Goal: Task Accomplishment & Management: Complete application form

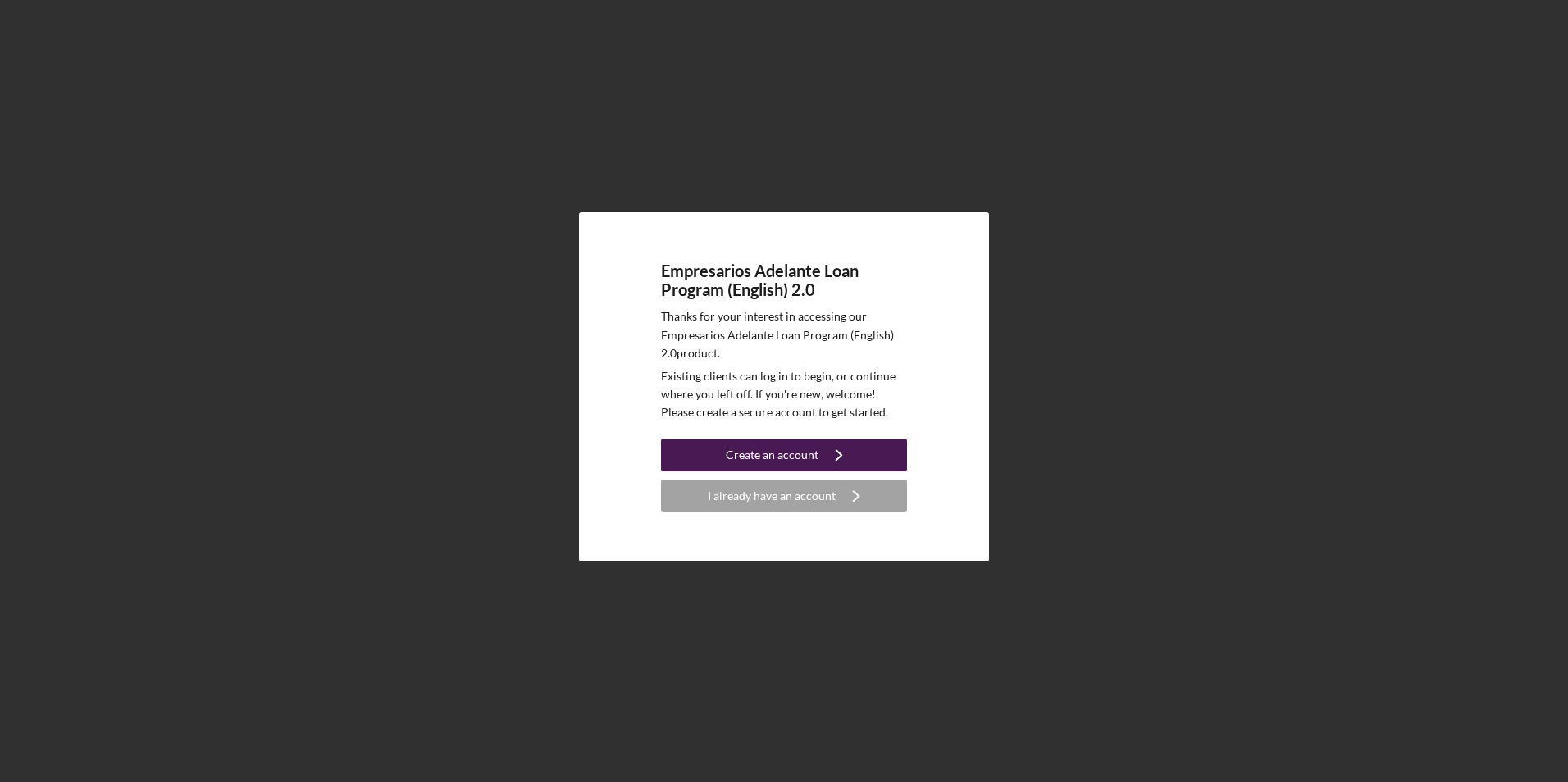
click at [759, 458] on div "Create an account" at bounding box center [772, 454] width 92 height 33
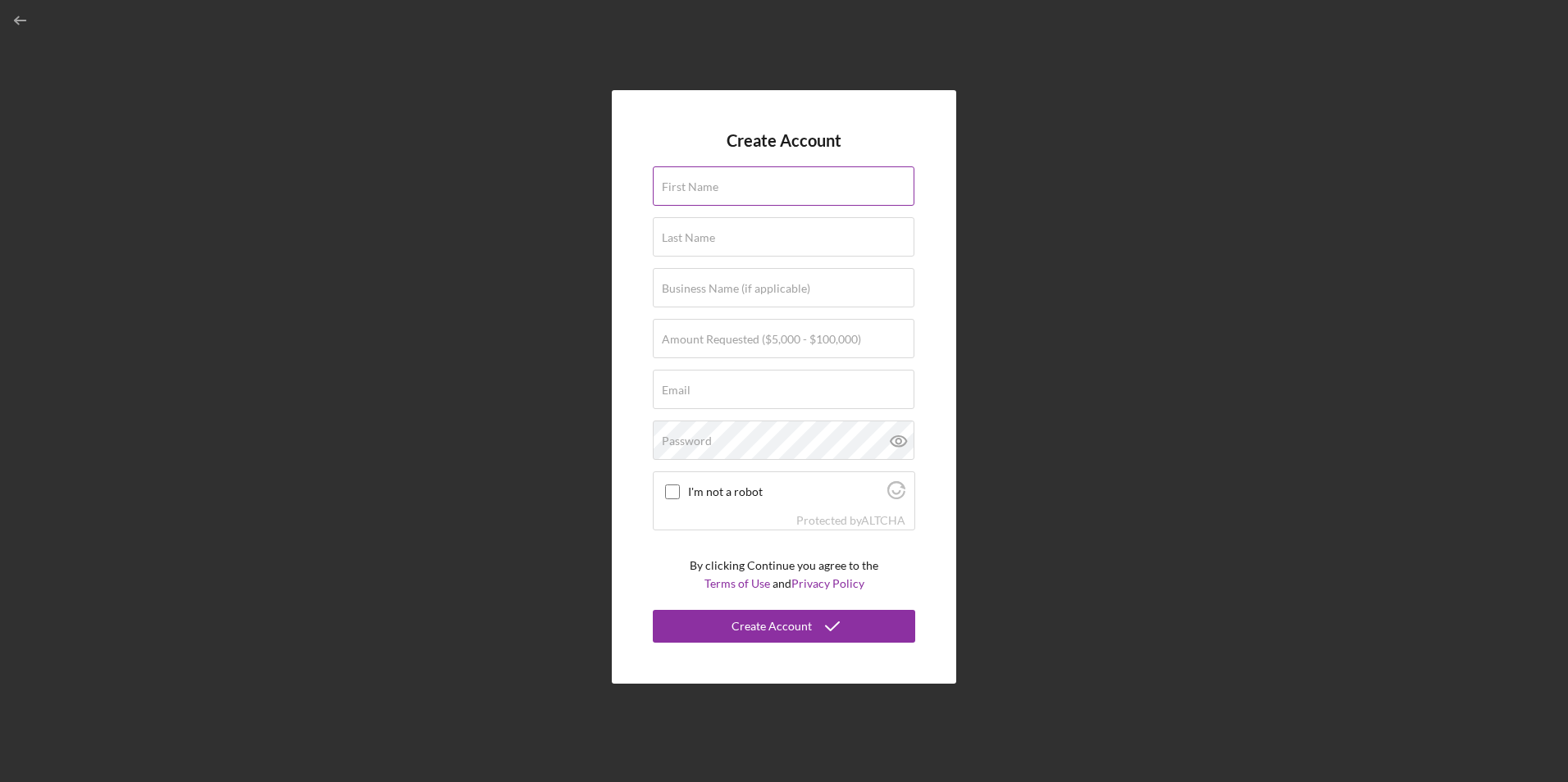
click at [710, 191] on label "First Name" at bounding box center [690, 186] width 56 height 13
click at [710, 191] on input "First Name" at bounding box center [784, 185] width 262 height 40
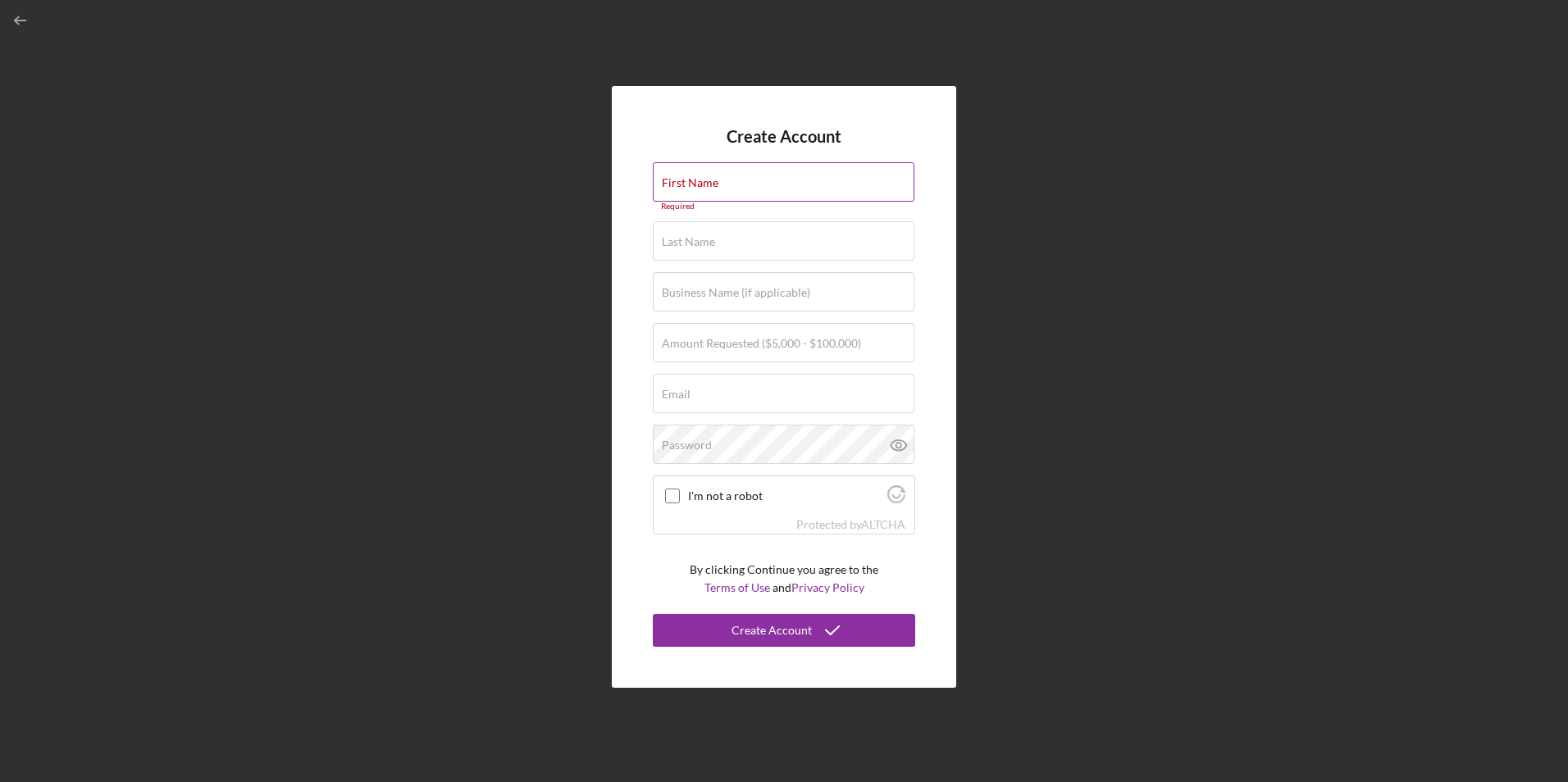
click at [718, 183] on label "First Name" at bounding box center [690, 183] width 56 height 13
click at [745, 183] on input "First Name" at bounding box center [784, 182] width 262 height 40
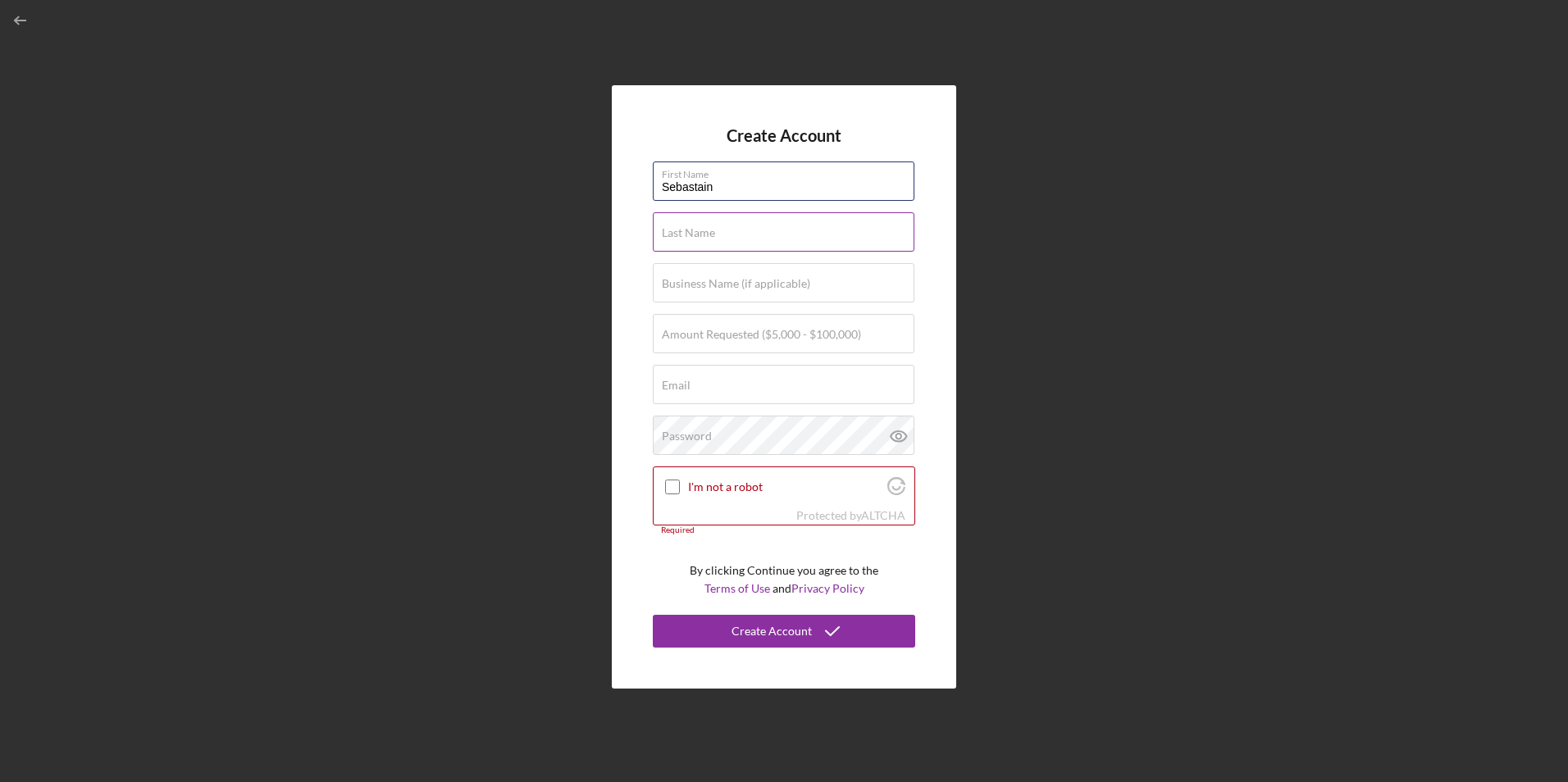
type input "Sebastain"
type input "[PERSON_NAME]"
type input "Musa Inc"
type input "$100,000"
click at [726, 397] on input "Email" at bounding box center [784, 384] width 262 height 40
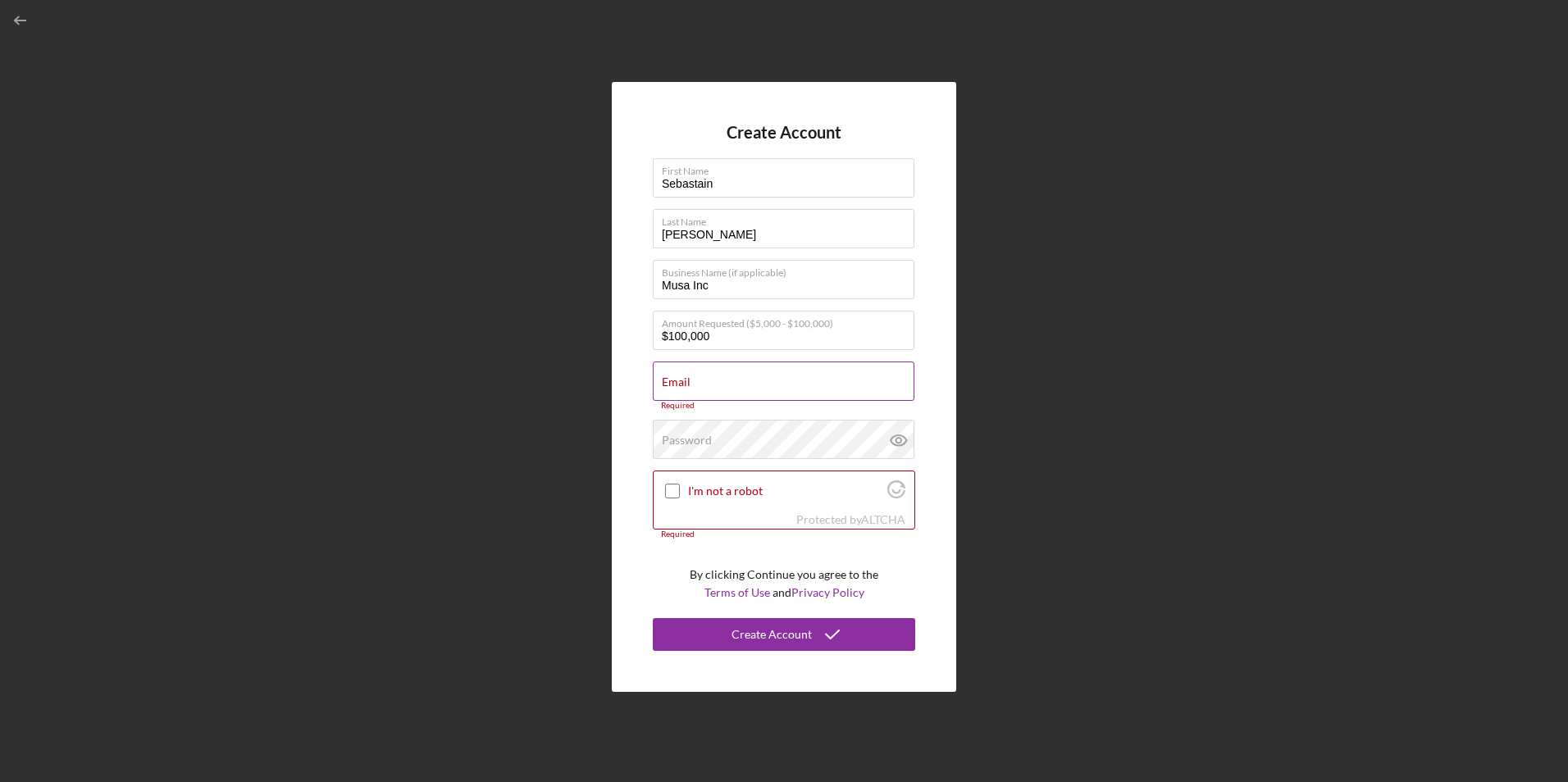
click at [742, 386] on div "Email Required" at bounding box center [784, 386] width 263 height 49
paste input "[EMAIL_ADDRESS][DOMAIN_NAME]"
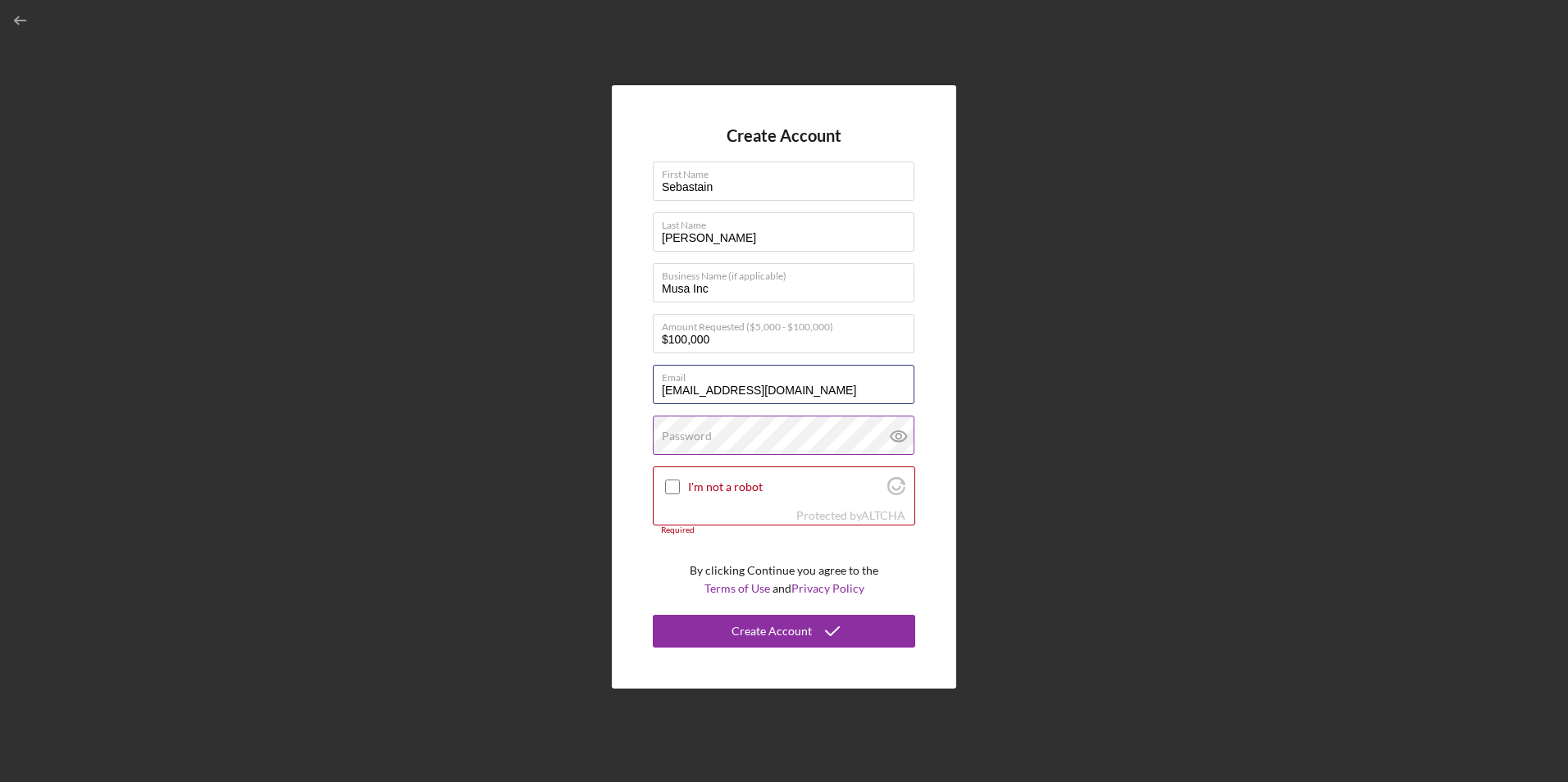
type input "[EMAIL_ADDRESS][DOMAIN_NAME]"
click at [672, 438] on label "Password" at bounding box center [686, 436] width 50 height 13
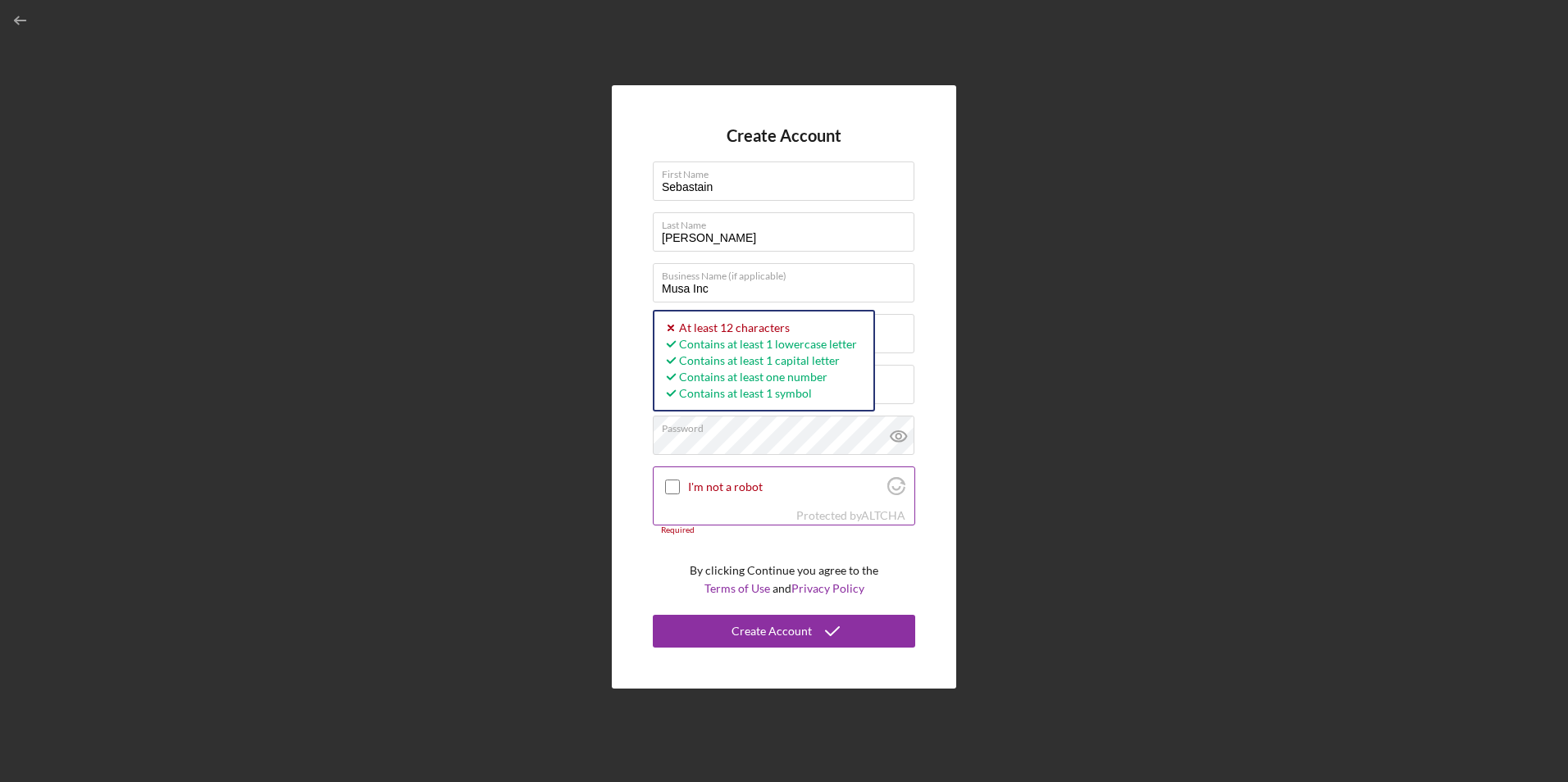
click at [655, 492] on div "I'm not a robot" at bounding box center [784, 487] width 261 height 39
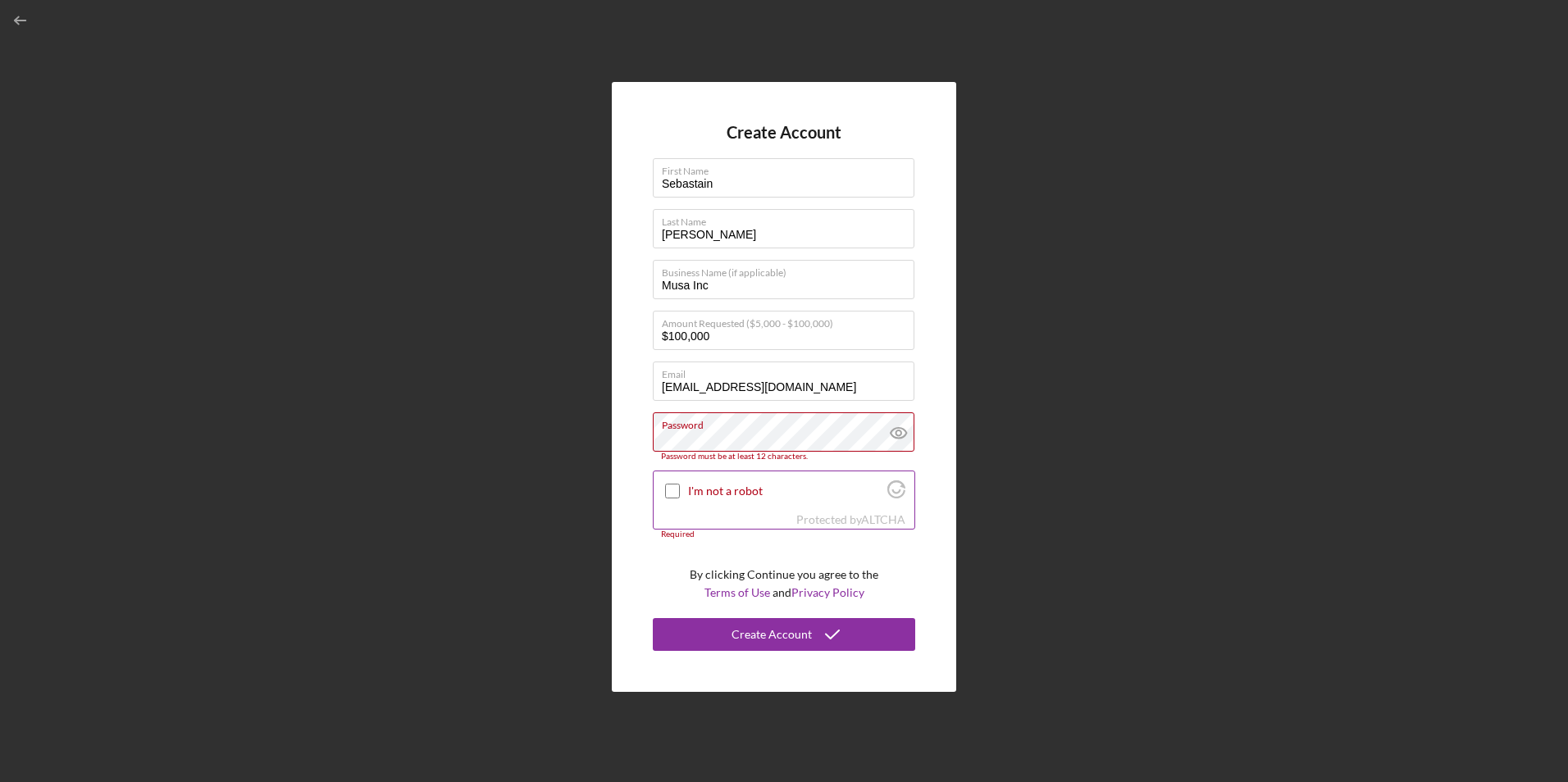
click at [667, 488] on input "I'm not a robot" at bounding box center [672, 490] width 15 height 15
checkbox input "true"
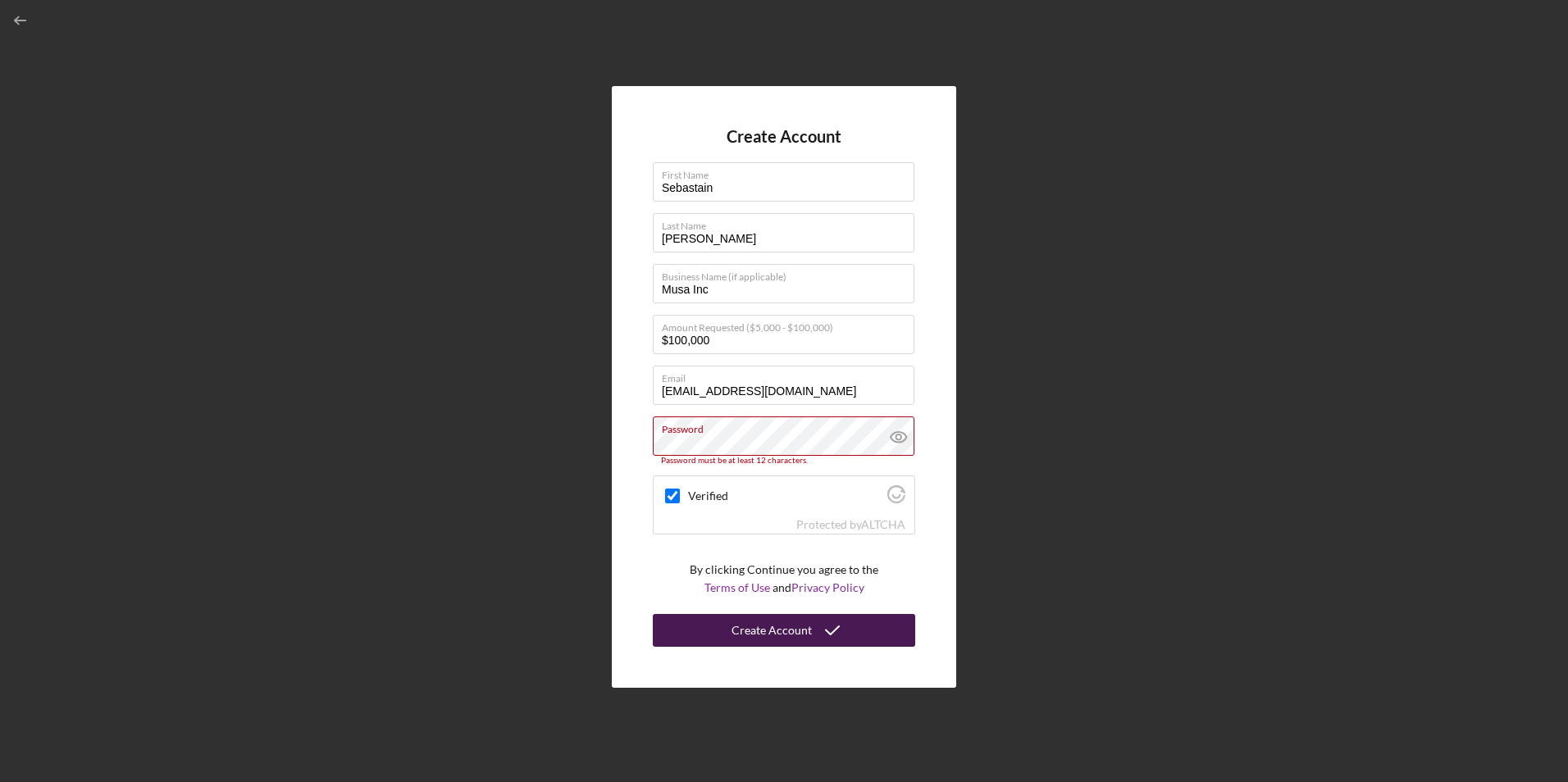
click at [780, 627] on div "Create Account" at bounding box center [771, 630] width 80 height 33
click at [728, 427] on label "Password" at bounding box center [788, 426] width 252 height 18
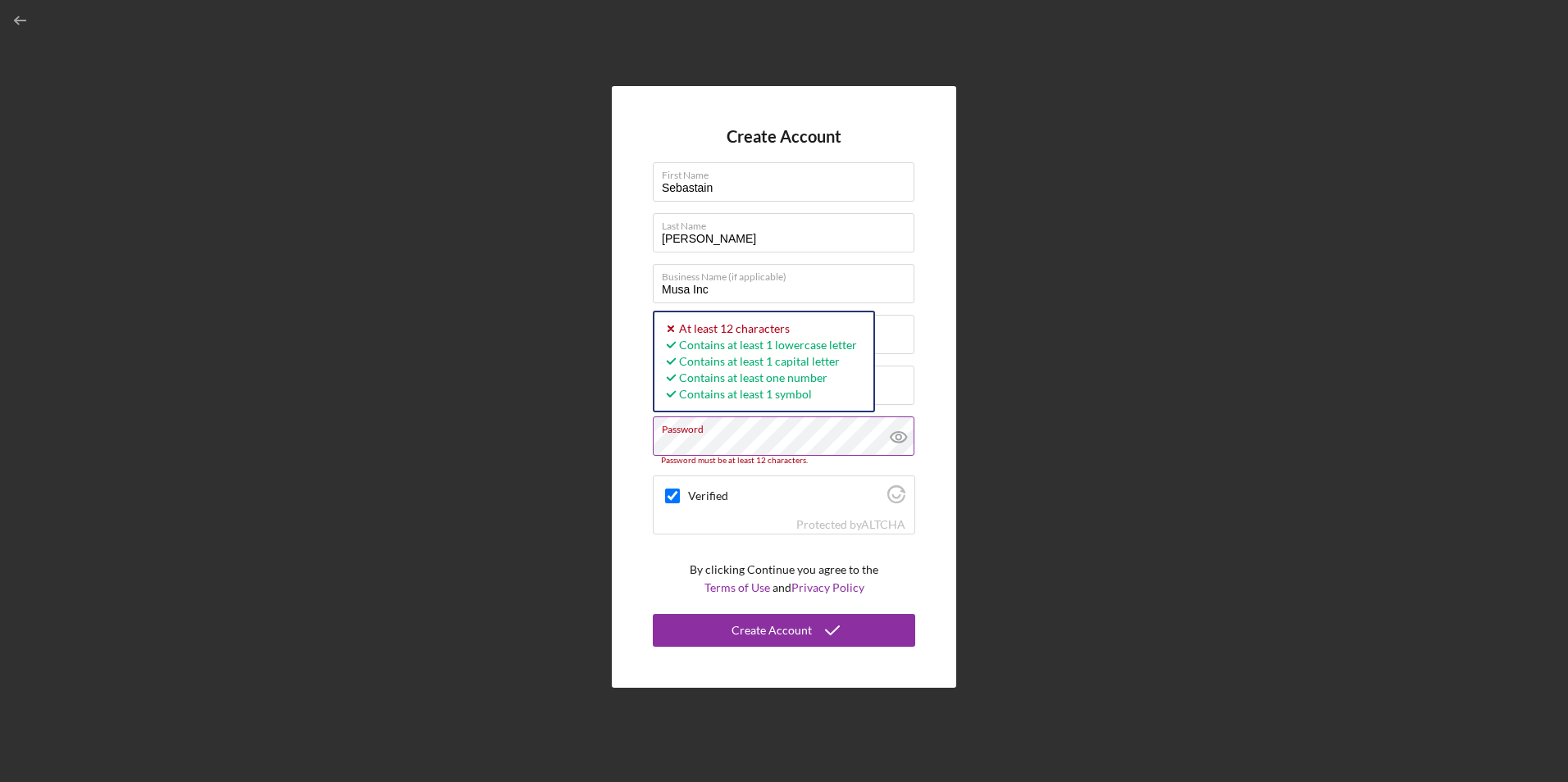
click at [898, 438] on icon at bounding box center [898, 437] width 41 height 41
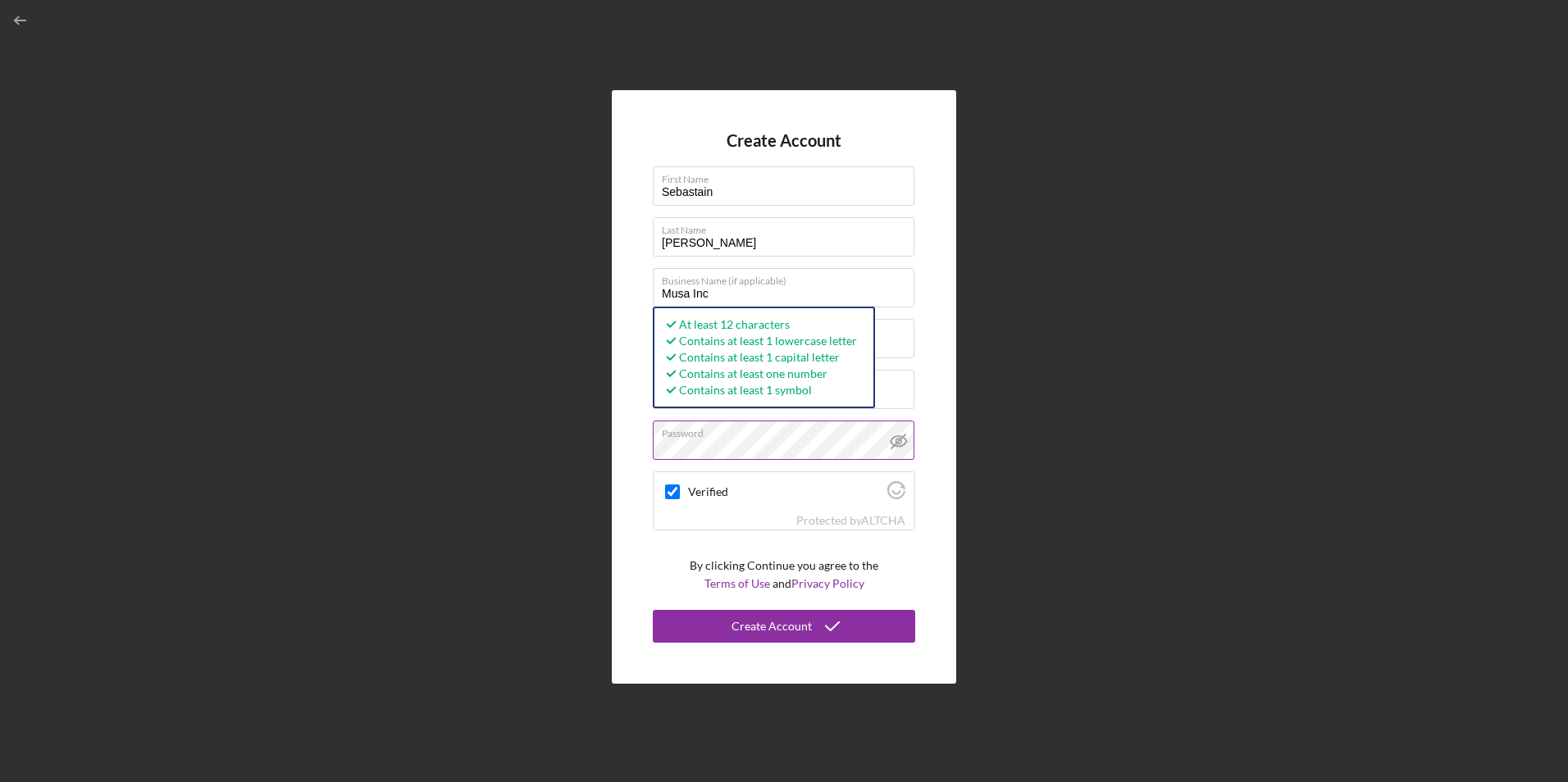
click at [629, 502] on div "Create Account First Name [PERSON_NAME] Last Name [PERSON_NAME] Business Name (…" at bounding box center [784, 387] width 345 height 593
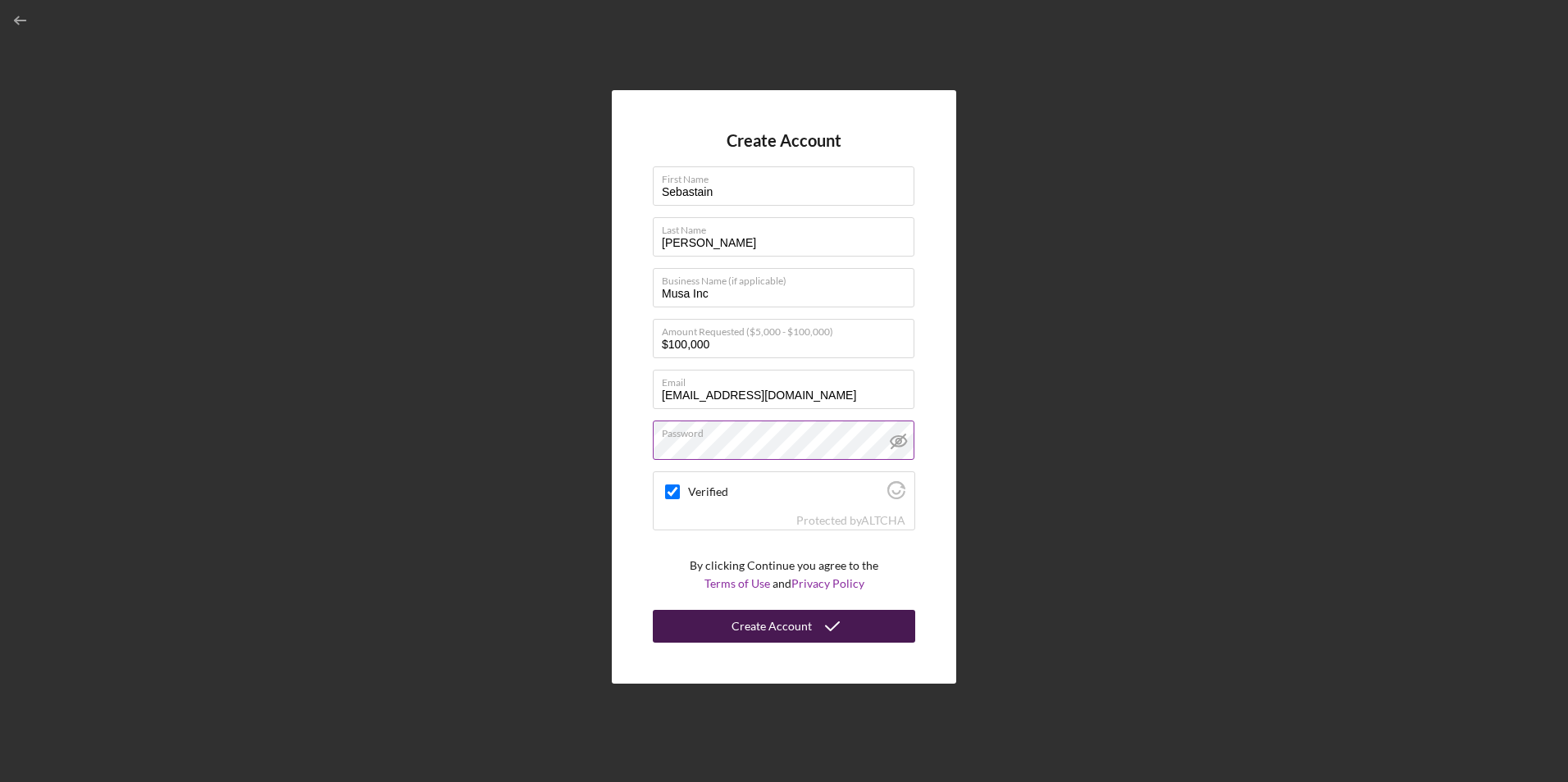
click at [737, 628] on div "Create Account" at bounding box center [771, 626] width 80 height 33
